Goal: Contribute content: Contribute content

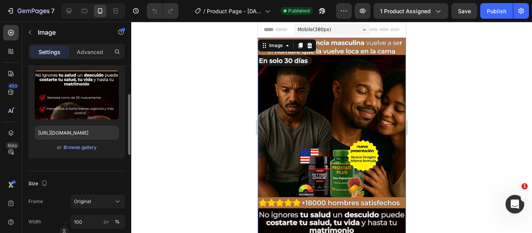
scroll to position [82, 0]
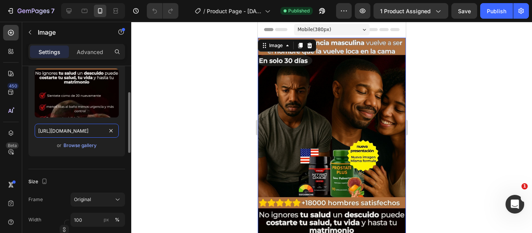
click at [86, 131] on input "[URL][DOMAIN_NAME]" at bounding box center [77, 131] width 84 height 14
paste input "Bkewk7s"
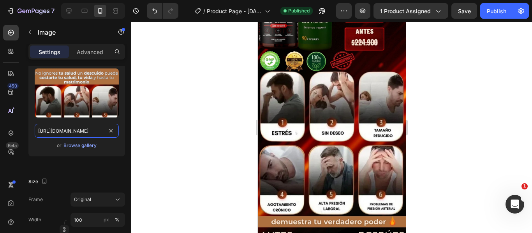
scroll to position [571, 0]
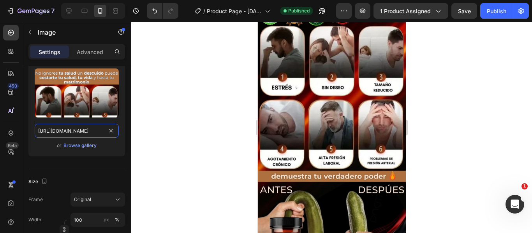
type input "[URL][DOMAIN_NAME]"
click at [175, 95] on div at bounding box center [331, 128] width 401 height 212
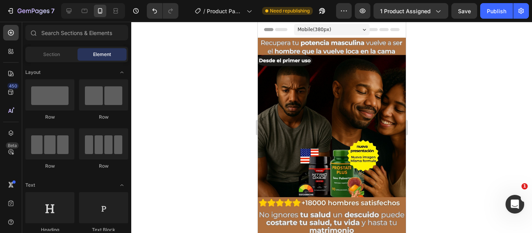
drag, startPoint x: 402, startPoint y: 25, endPoint x: 704, endPoint y: 33, distance: 301.8
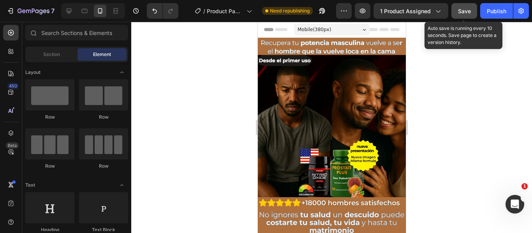
click at [463, 10] on span "Save" at bounding box center [464, 11] width 13 height 7
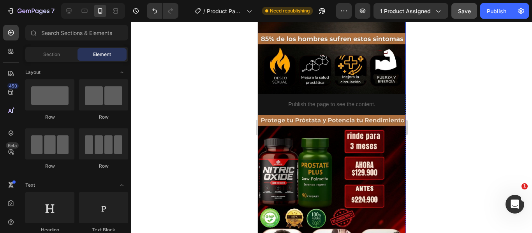
scroll to position [369, 0]
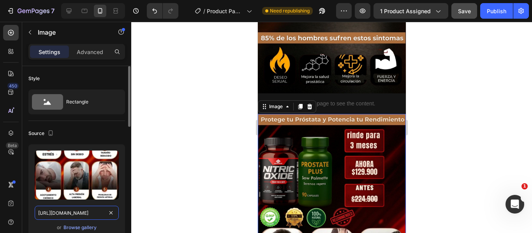
click at [91, 213] on input "[URL][DOMAIN_NAME]" at bounding box center [77, 213] width 84 height 14
paste input "aRvUpcK"
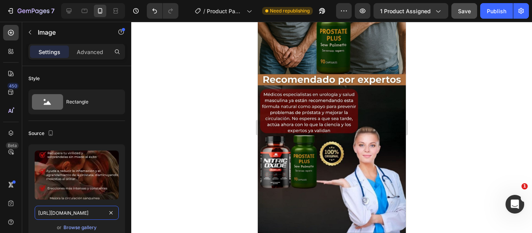
scroll to position [962, 0]
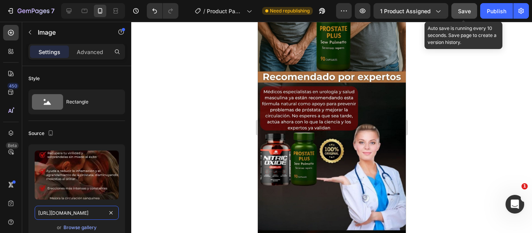
type input "[URL][DOMAIN_NAME]"
click at [465, 15] on div "Save" at bounding box center [464, 11] width 13 height 8
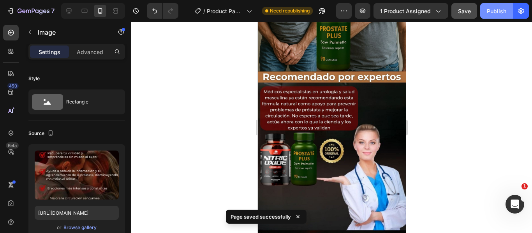
click at [493, 12] on div "Publish" at bounding box center [496, 11] width 19 height 8
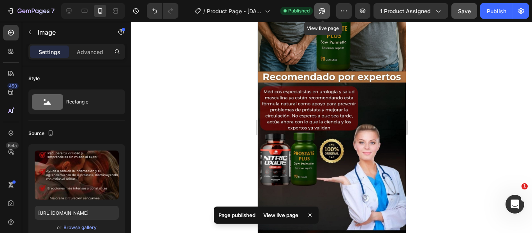
click at [326, 10] on icon "button" at bounding box center [322, 11] width 8 height 8
